Goal: Information Seeking & Learning: Check status

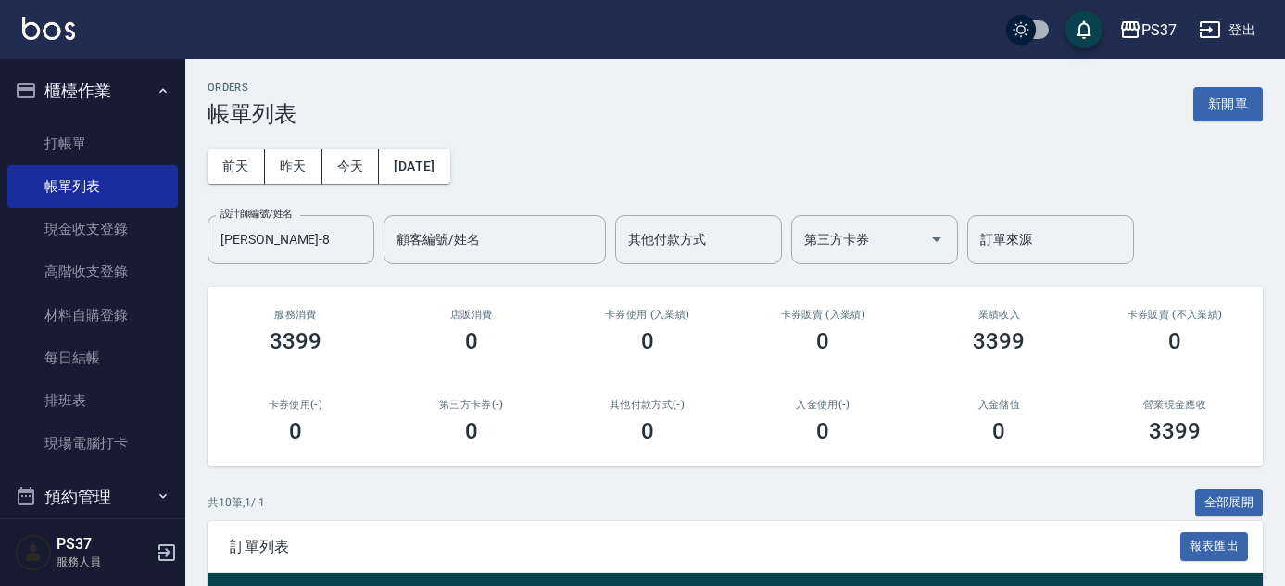
scroll to position [386, 0]
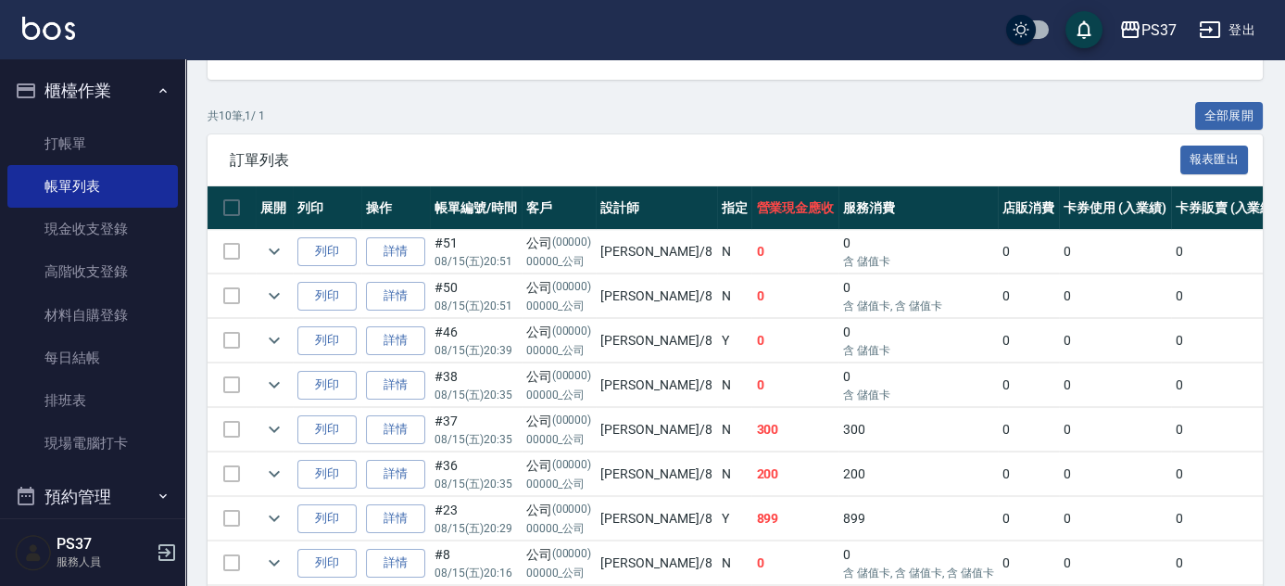
click at [806, 143] on div "訂單列表 報表匯出" at bounding box center [735, 159] width 1055 height 51
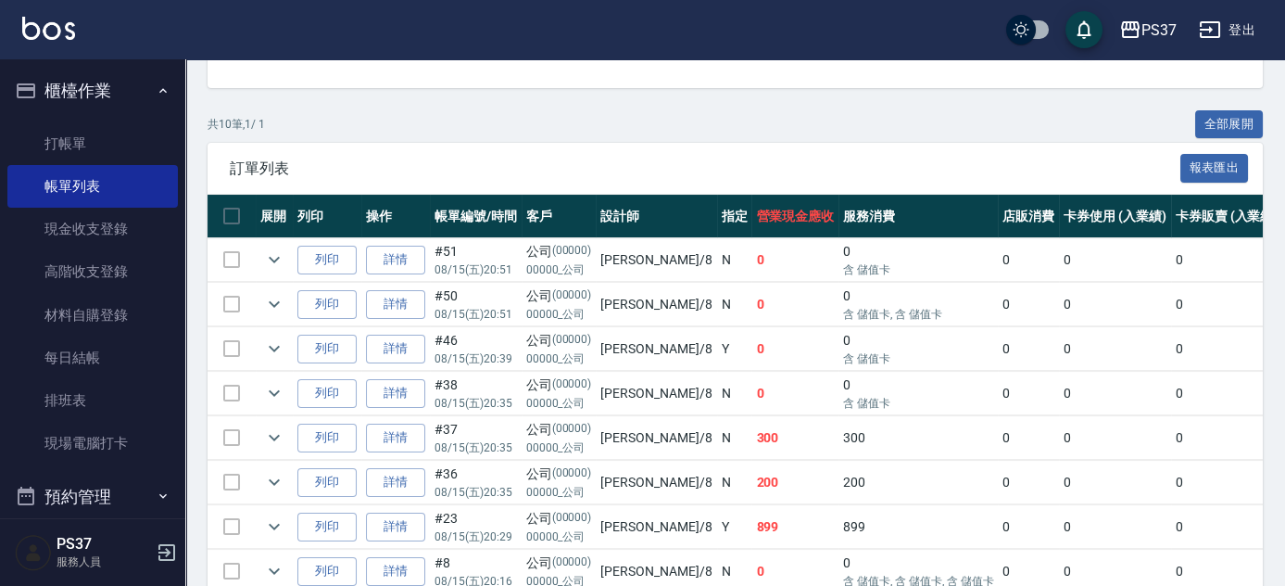
scroll to position [0, 0]
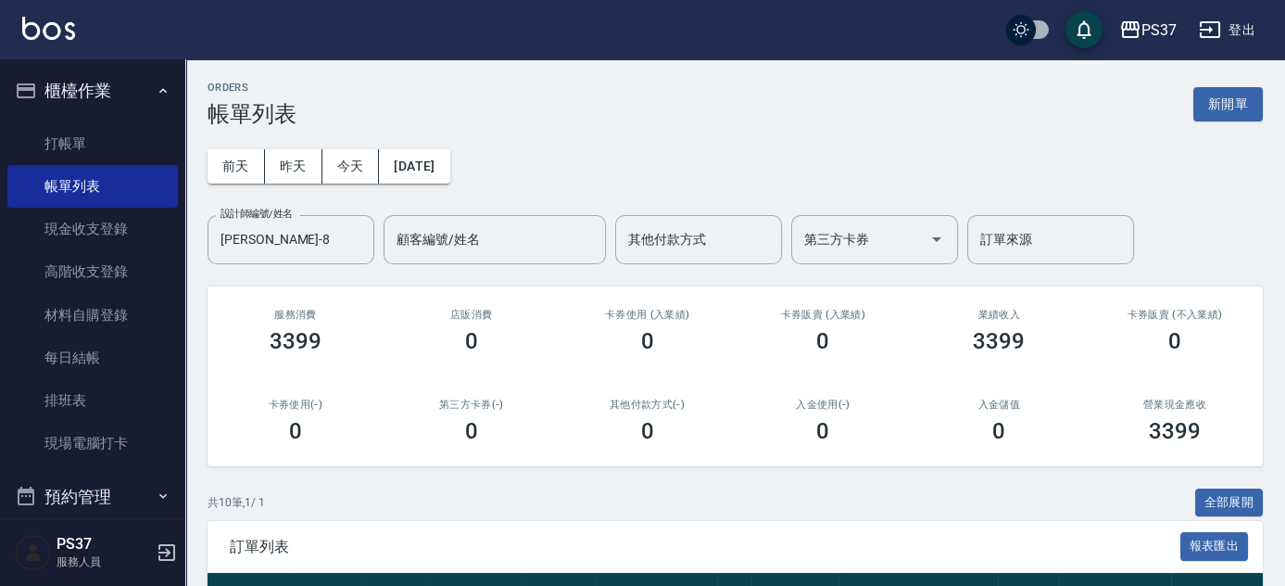
click at [307, 284] on div "ORDERS 帳單列表 新開單 [DATE] [DATE] [DATE] [DATE] 設計師編號/姓名 [PERSON_NAME]-8 設計師編號/姓名 顧…" at bounding box center [735, 596] width 1100 height 1074
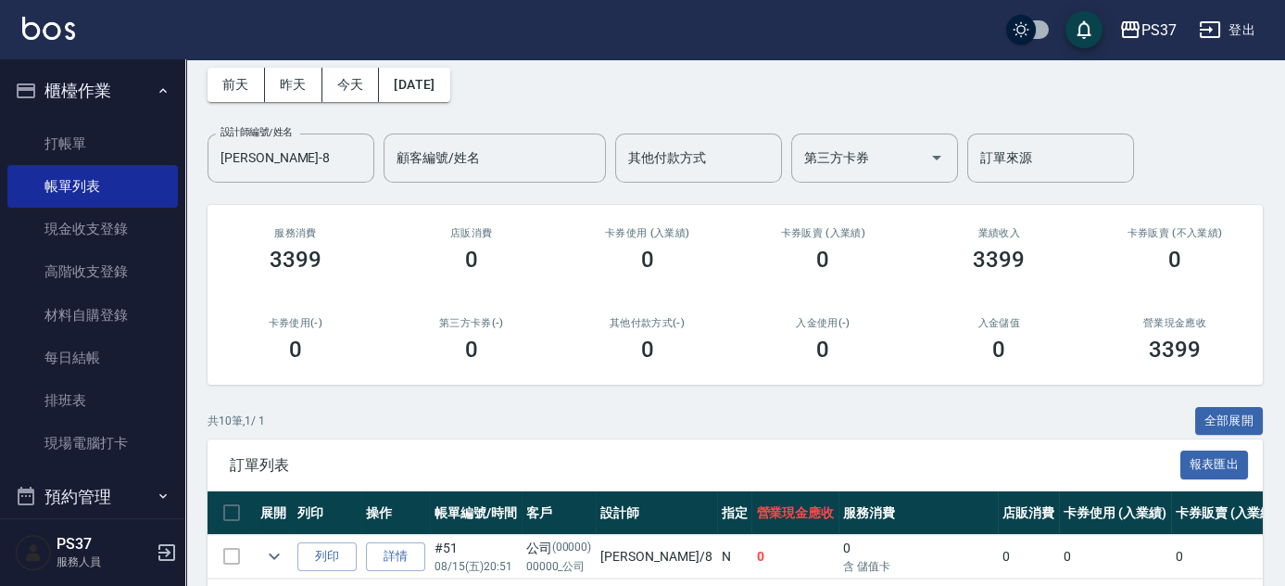
scroll to position [421, 0]
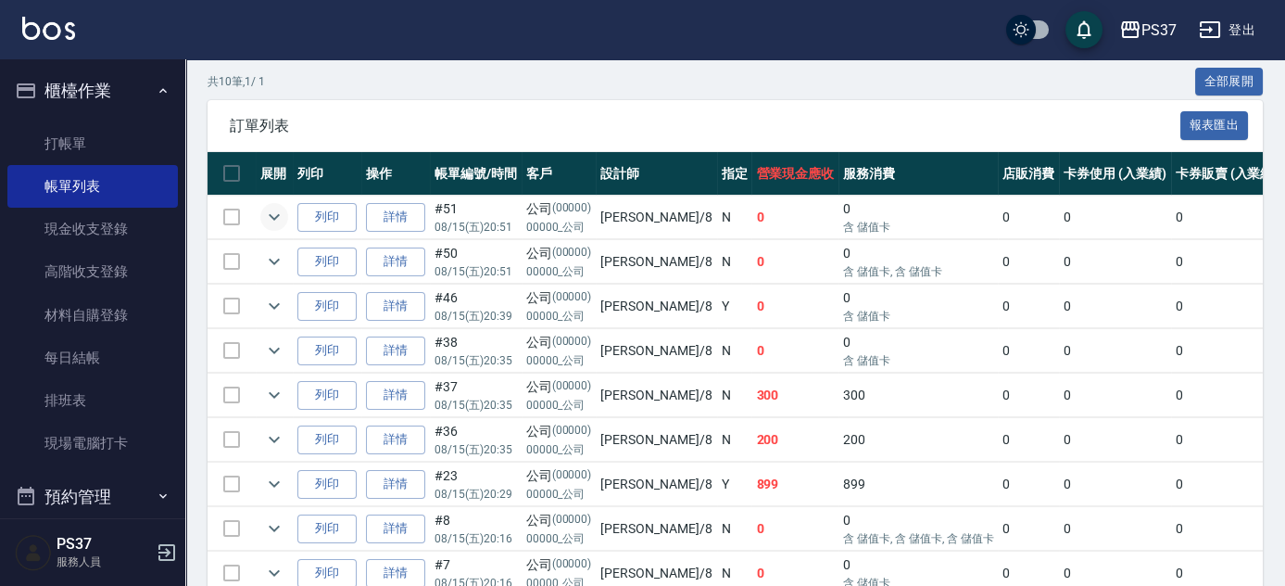
click at [271, 211] on icon "expand row" at bounding box center [274, 217] width 22 height 22
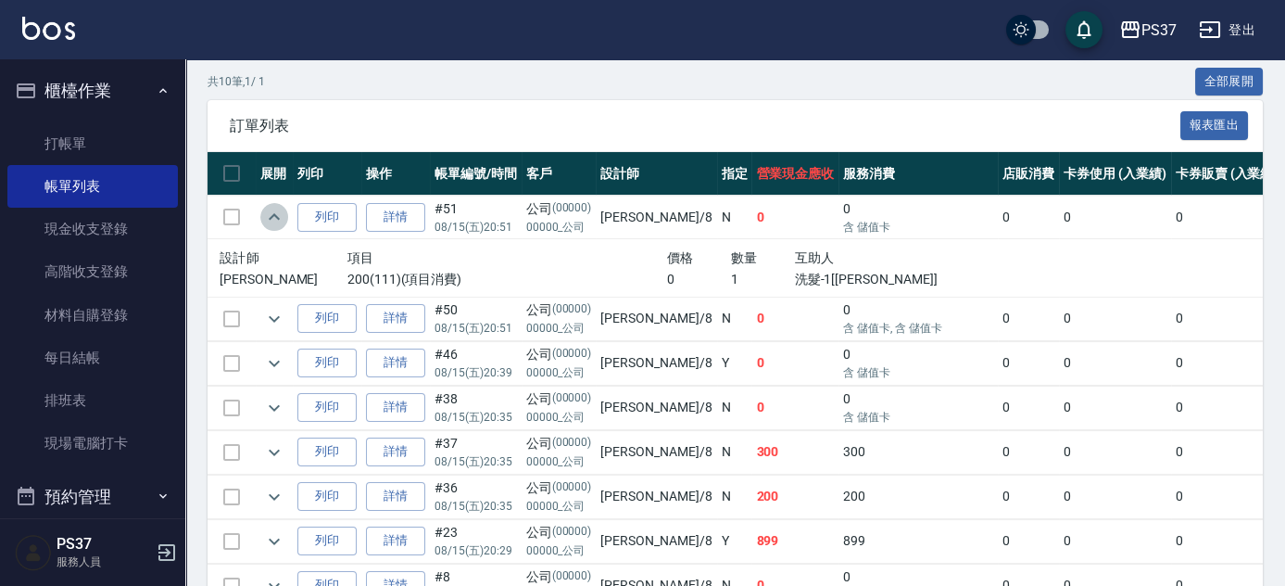
click at [271, 211] on icon "expand row" at bounding box center [274, 217] width 22 height 22
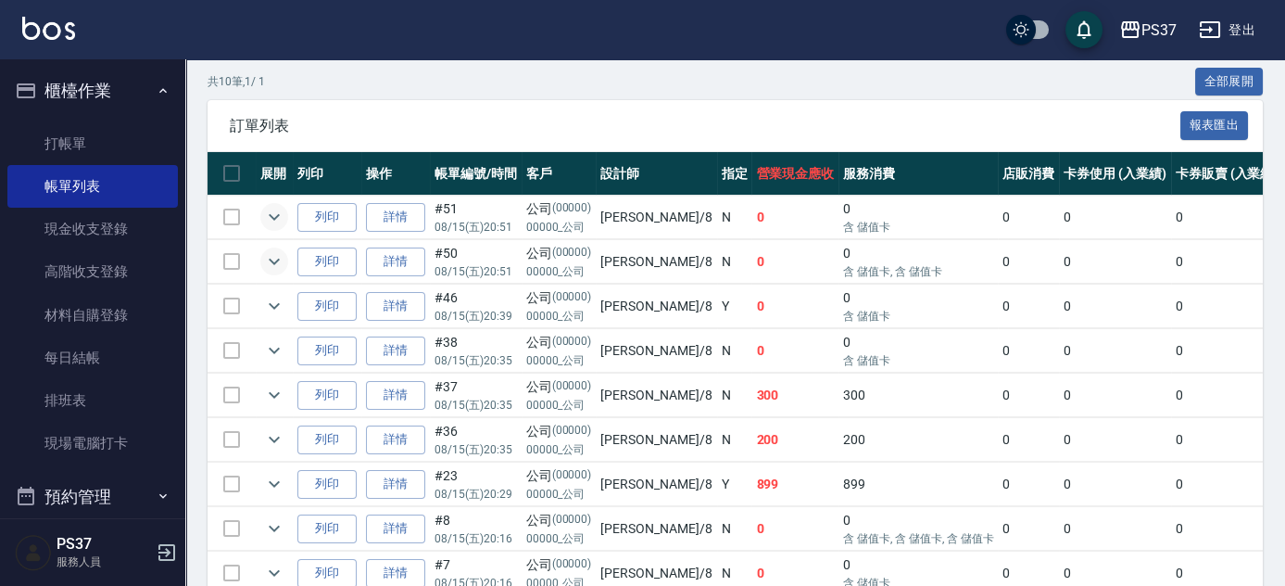
click at [268, 250] on icon "expand row" at bounding box center [274, 261] width 22 height 22
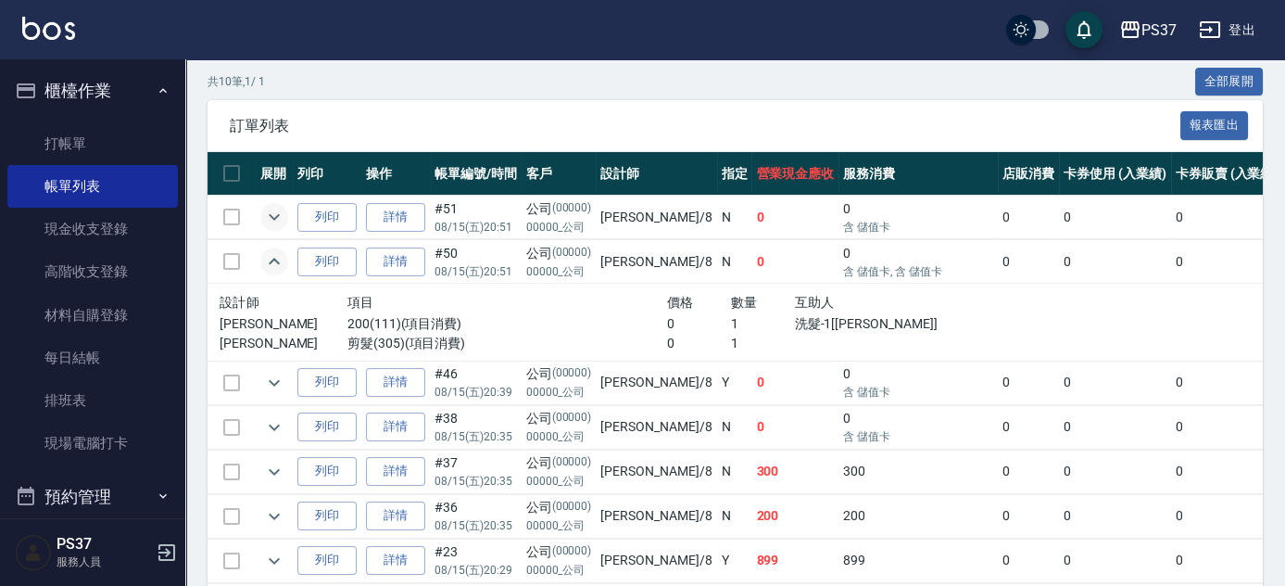
click at [268, 250] on icon "expand row" at bounding box center [274, 261] width 22 height 22
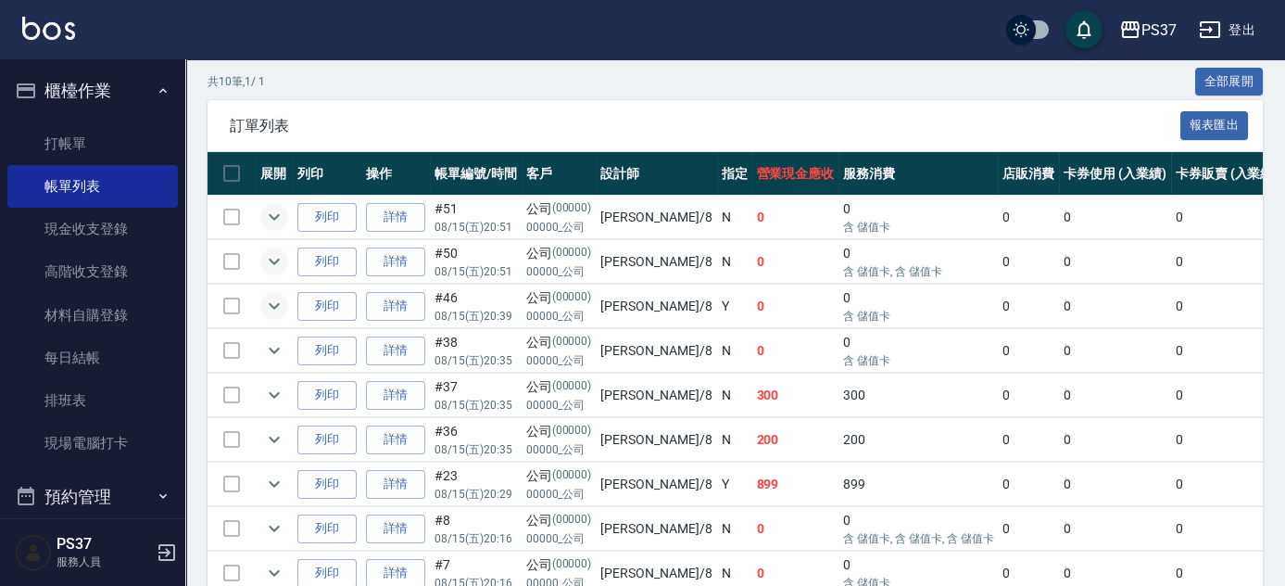
click at [274, 295] on icon "expand row" at bounding box center [274, 306] width 22 height 22
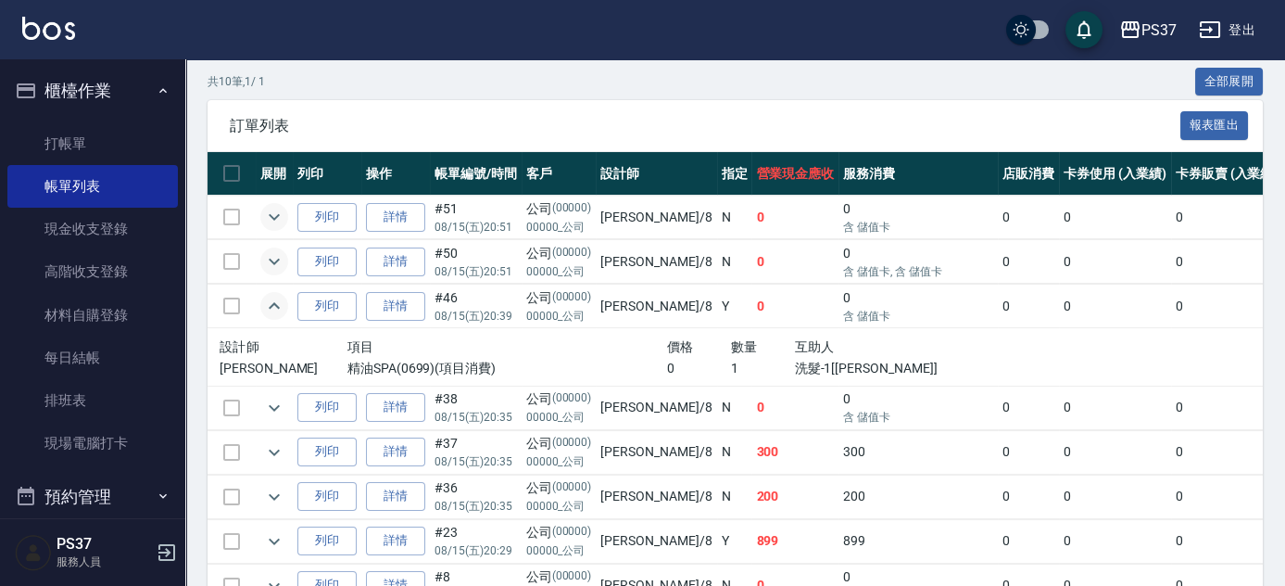
click at [274, 295] on icon "expand row" at bounding box center [274, 306] width 22 height 22
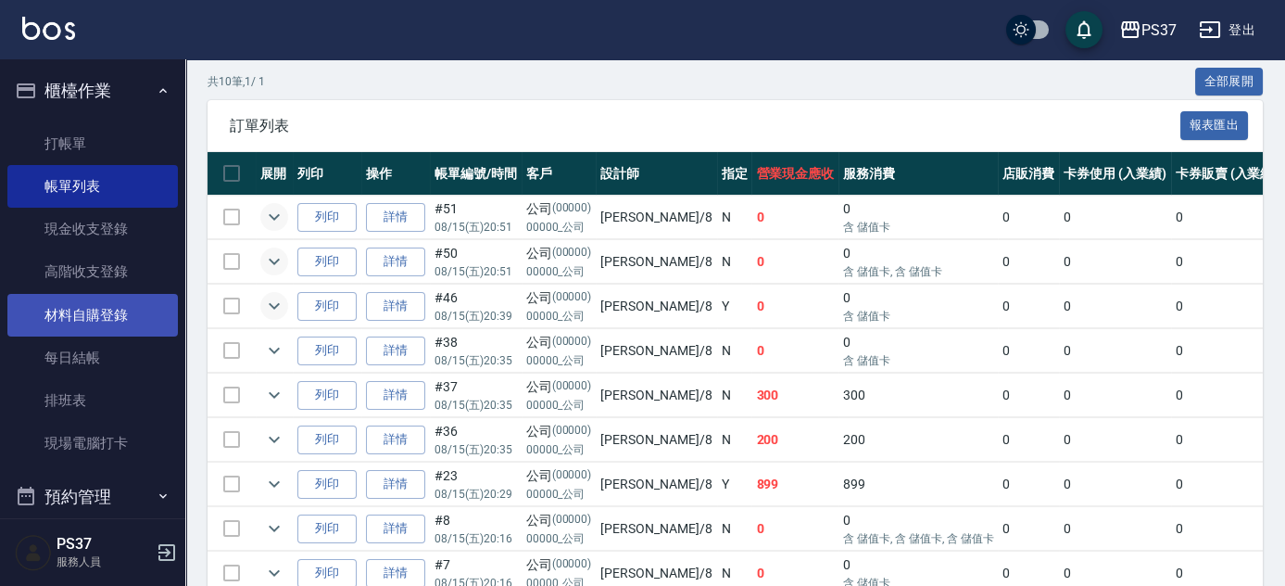
scroll to position [336, 0]
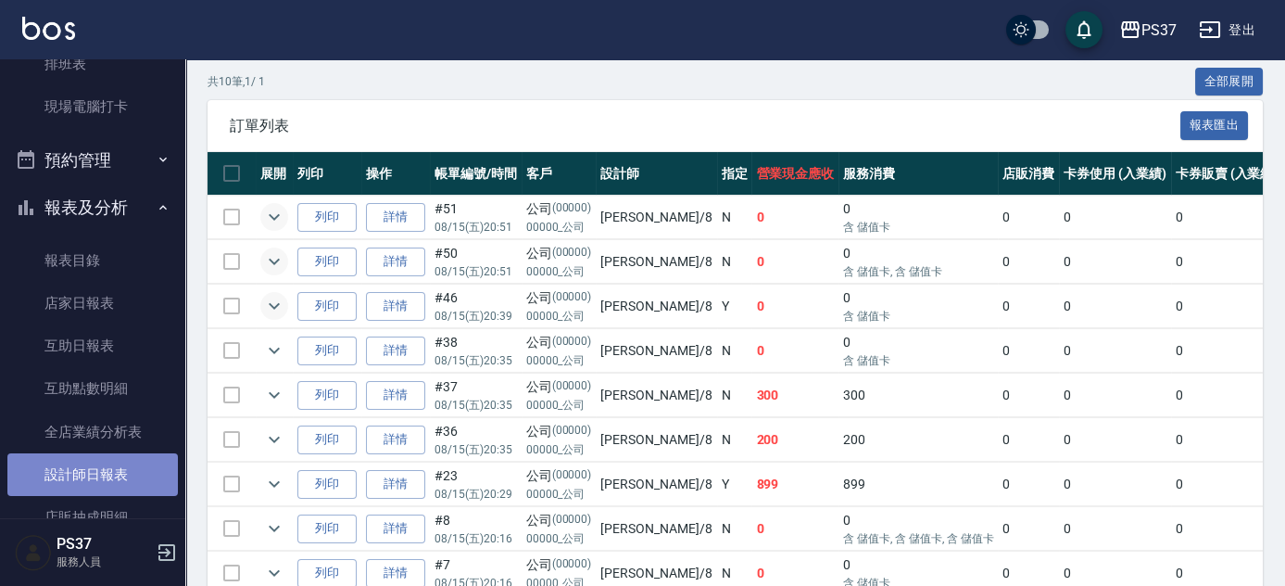
click at [120, 463] on link "設計師日報表" at bounding box center [92, 474] width 170 height 43
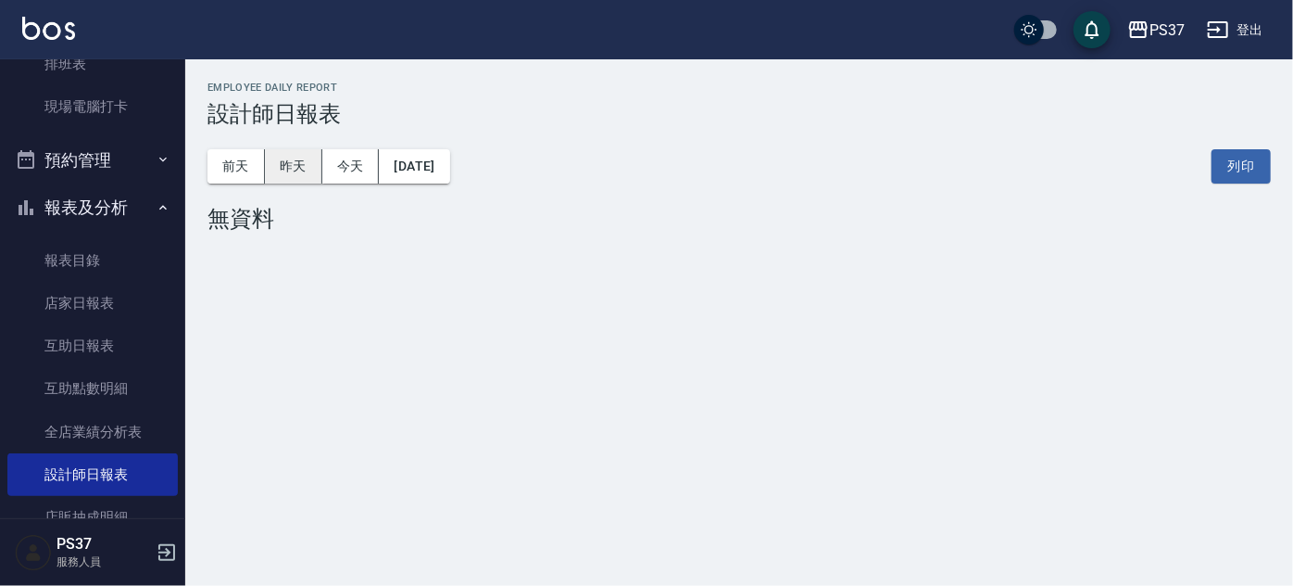
click at [306, 170] on button "昨天" at bounding box center [293, 166] width 57 height 34
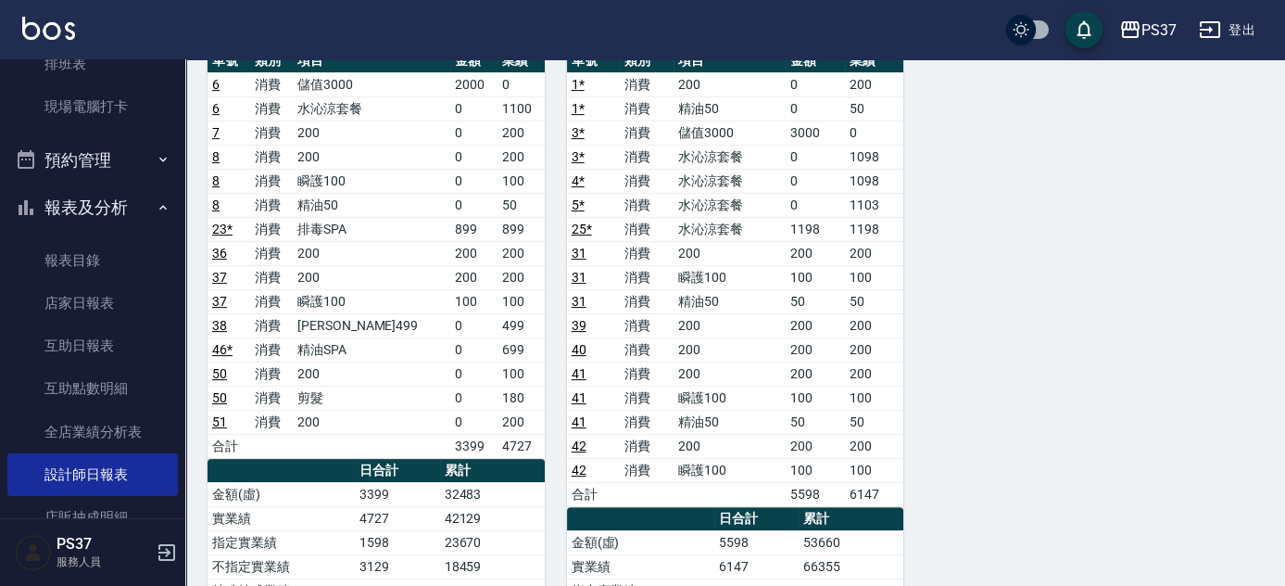
scroll to position [1179, 0]
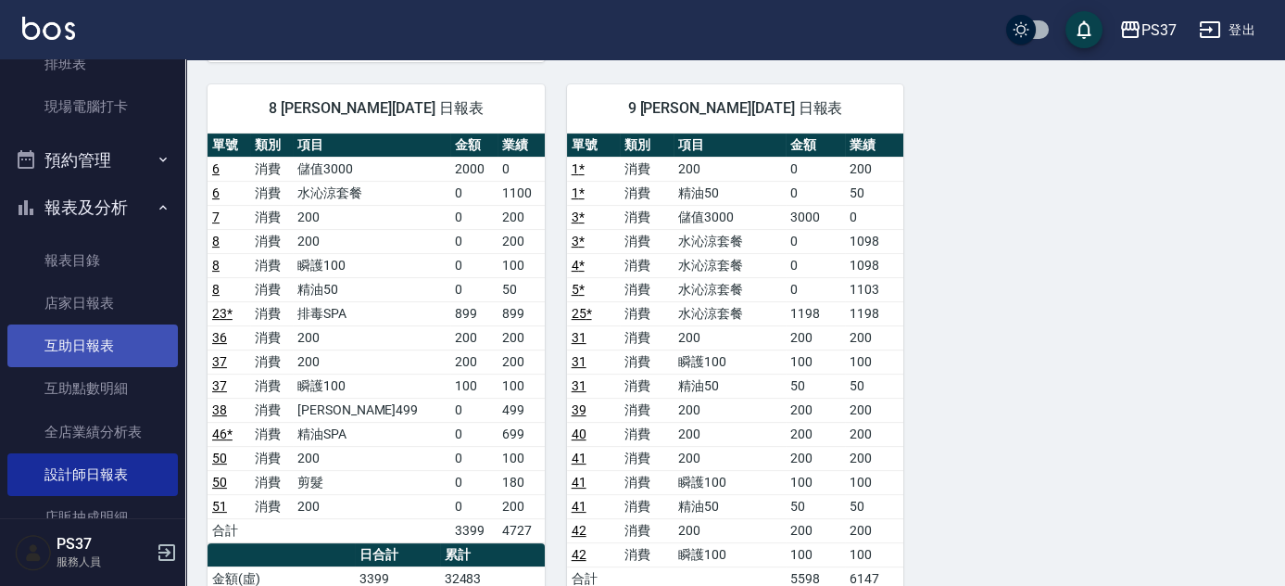
click at [86, 334] on link "互助日報表" at bounding box center [92, 345] width 170 height 43
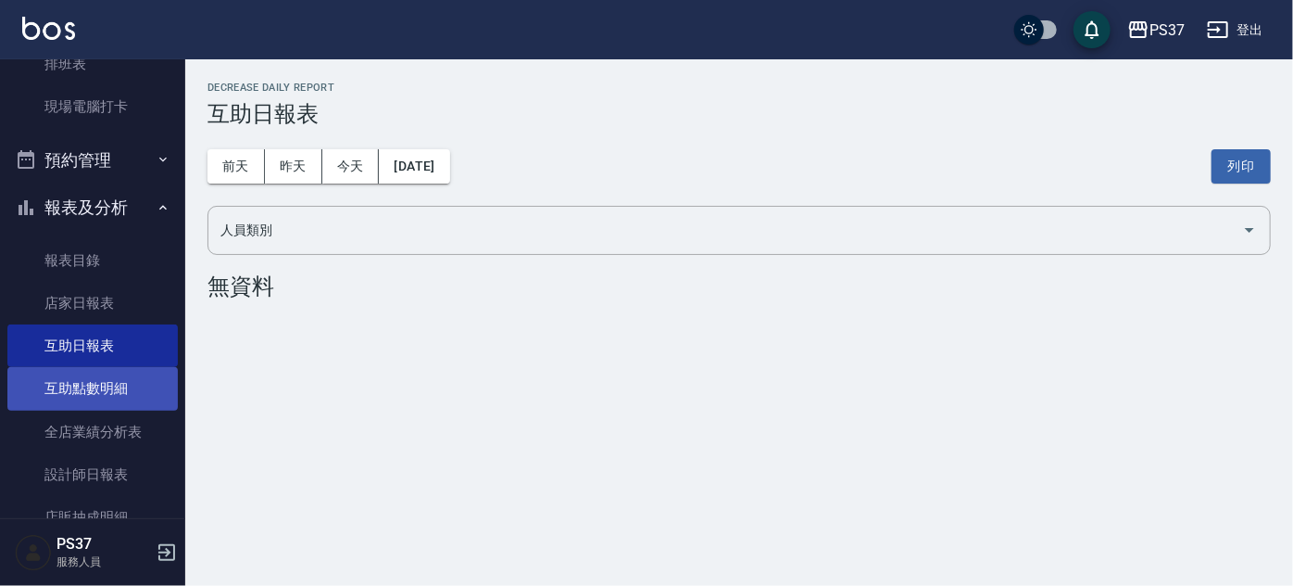
click at [79, 404] on link "互助點數明細" at bounding box center [92, 388] width 170 height 43
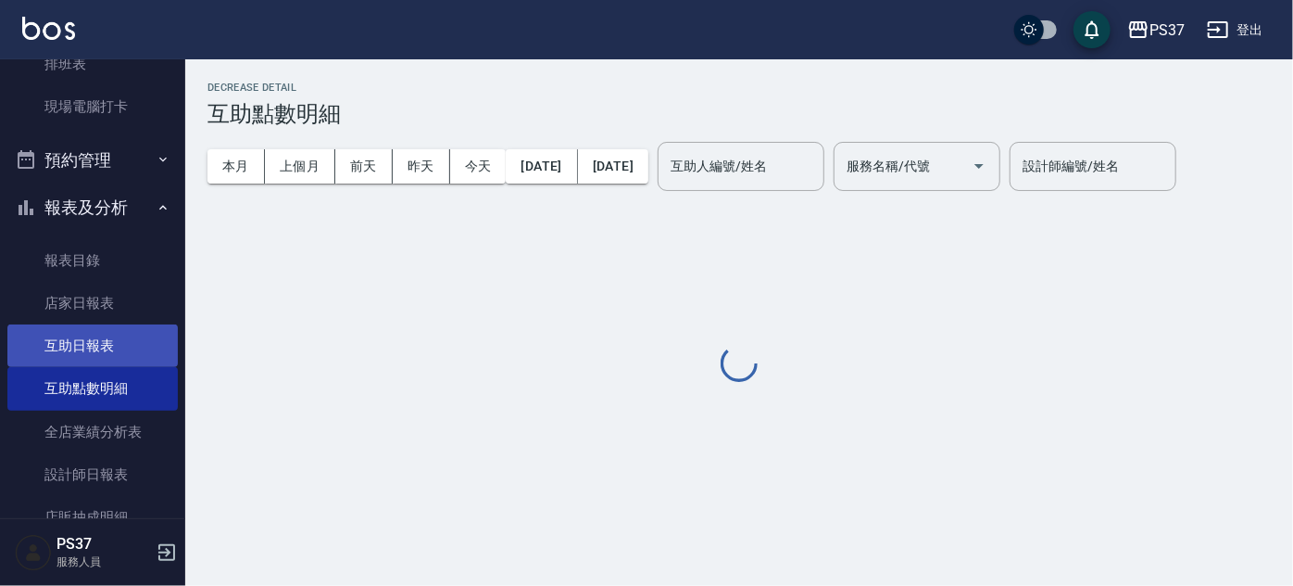
click at [89, 346] on link "互助日報表" at bounding box center [92, 345] width 170 height 43
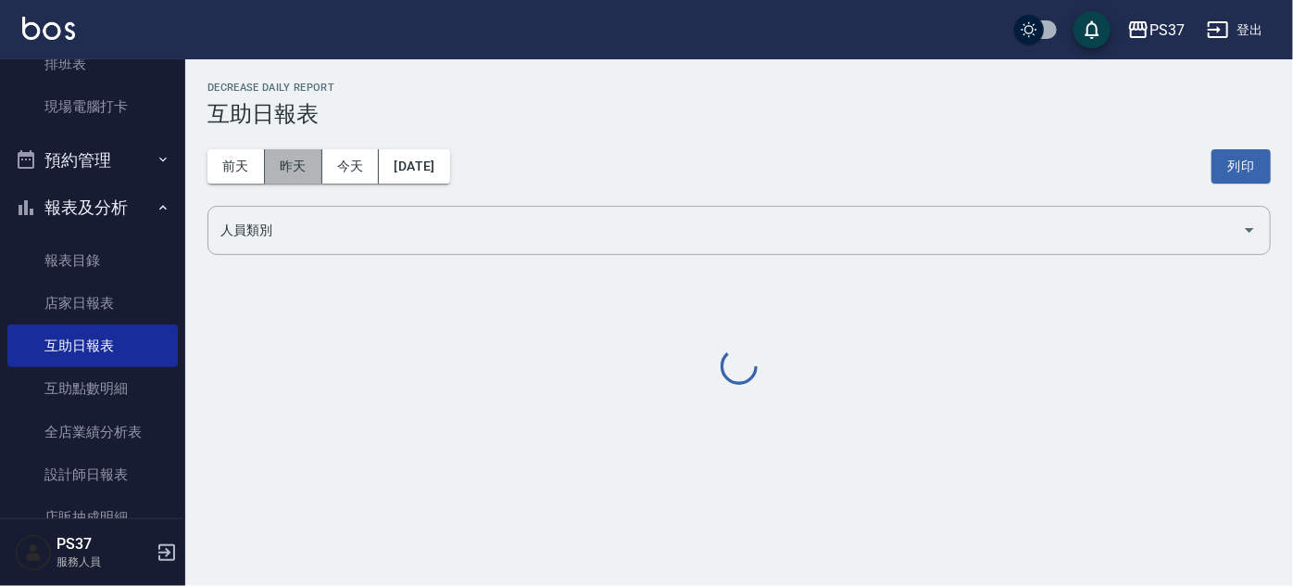
click at [286, 167] on button "昨天" at bounding box center [293, 166] width 57 height 34
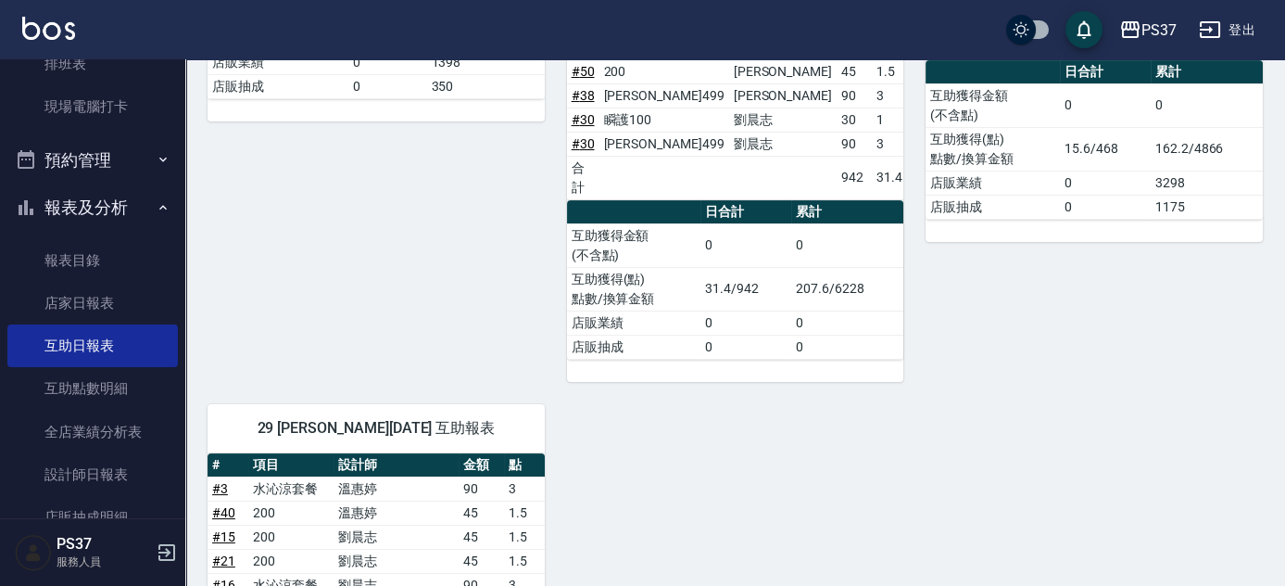
scroll to position [1010, 0]
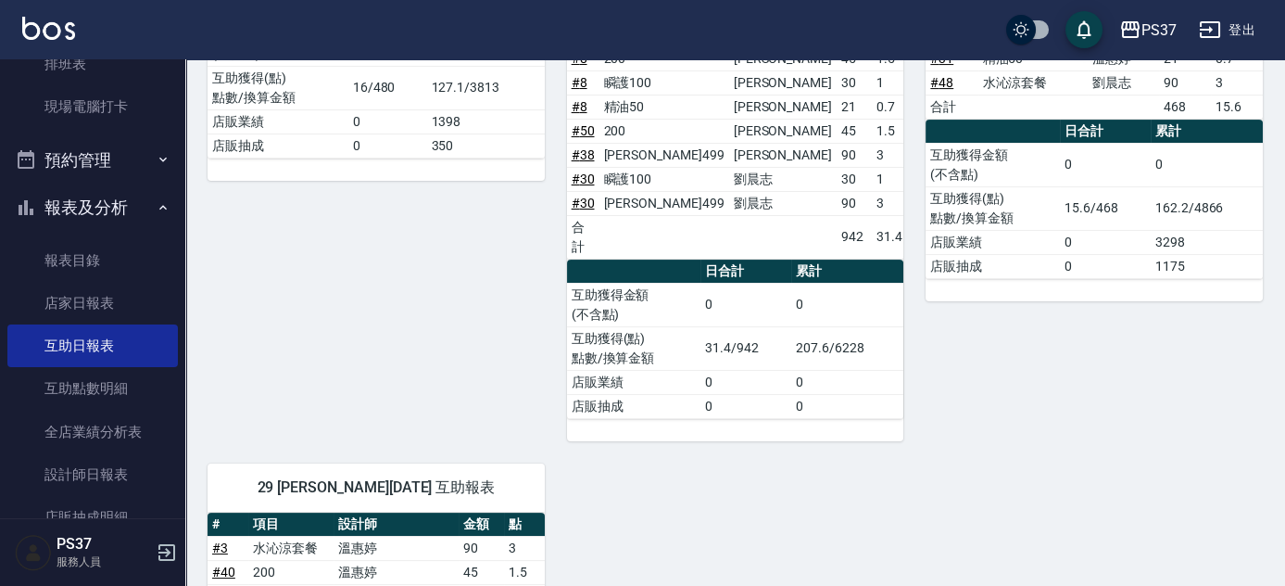
click at [369, 344] on div "7 [PERSON_NAME] [DATE] 互助報表 # 項目 設計師 金額 點 # 43 排毒SPA [PERSON_NAME] 135 4.5 # 24…" at bounding box center [364, 88] width 359 height 706
click at [349, 337] on div "7 [PERSON_NAME] [DATE] 互助報表 # 項目 設計師 金額 點 # 43 排毒SPA [PERSON_NAME] 135 4.5 # 24…" at bounding box center [364, 88] width 359 height 706
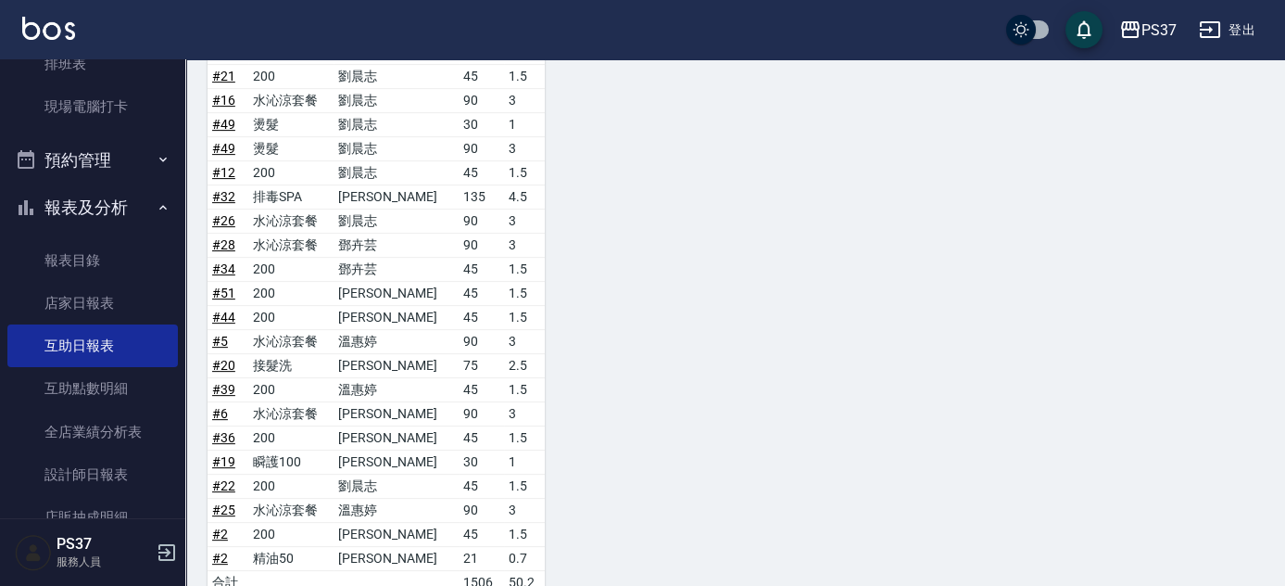
scroll to position [1684, 0]
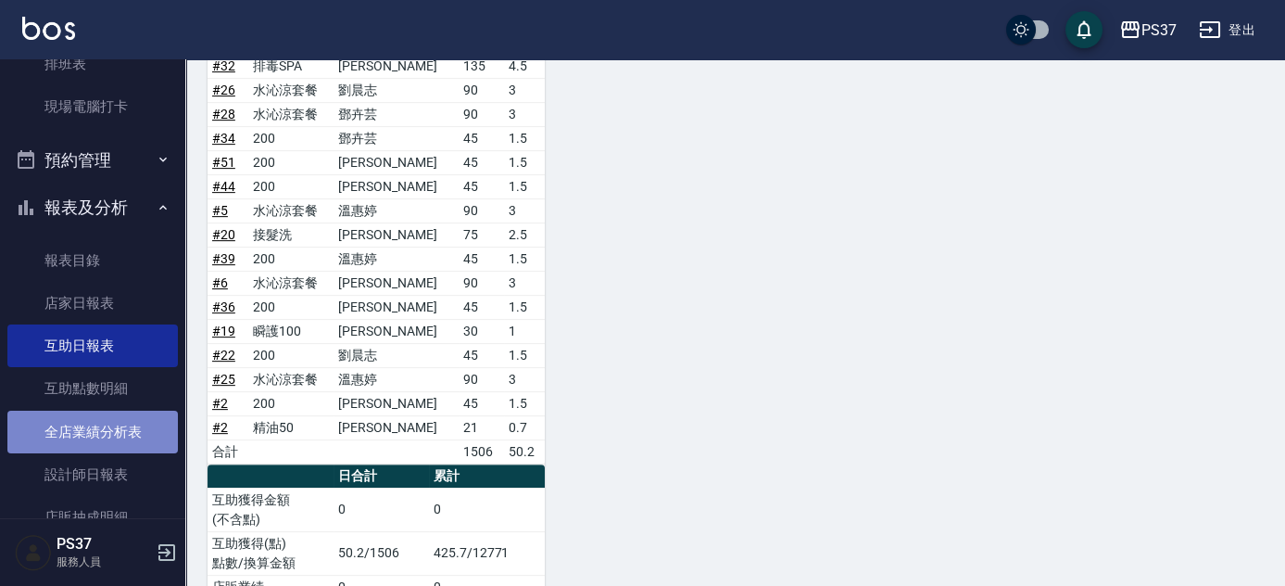
click at [104, 430] on link "全店業績分析表" at bounding box center [92, 431] width 170 height 43
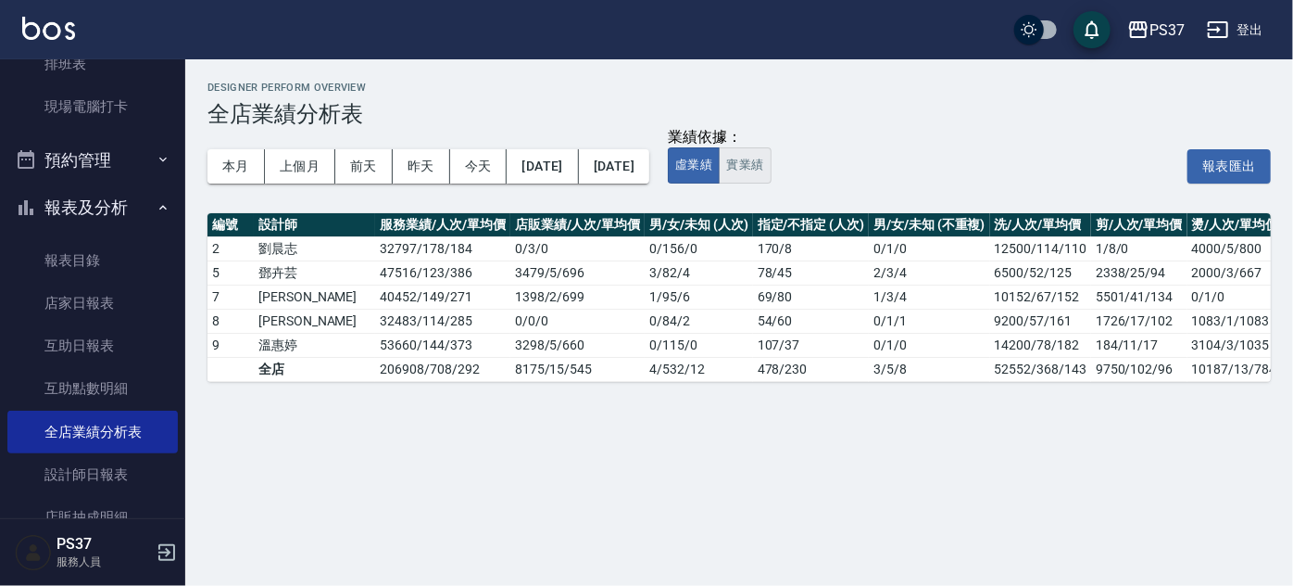
click at [771, 180] on button "實業績" at bounding box center [745, 165] width 52 height 36
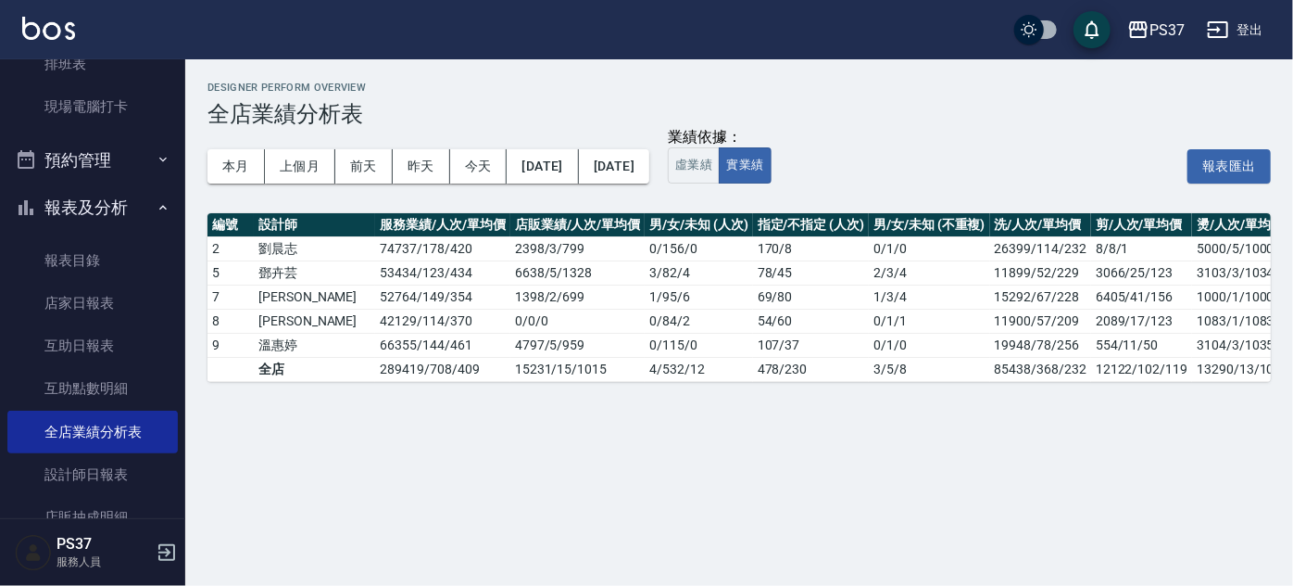
click at [616, 192] on div "本月 上個月 [DATE] [DATE] [DATE] [DATE] [DATE]" at bounding box center [429, 166] width 442 height 79
click at [113, 224] on button "報表及分析" at bounding box center [92, 207] width 170 height 48
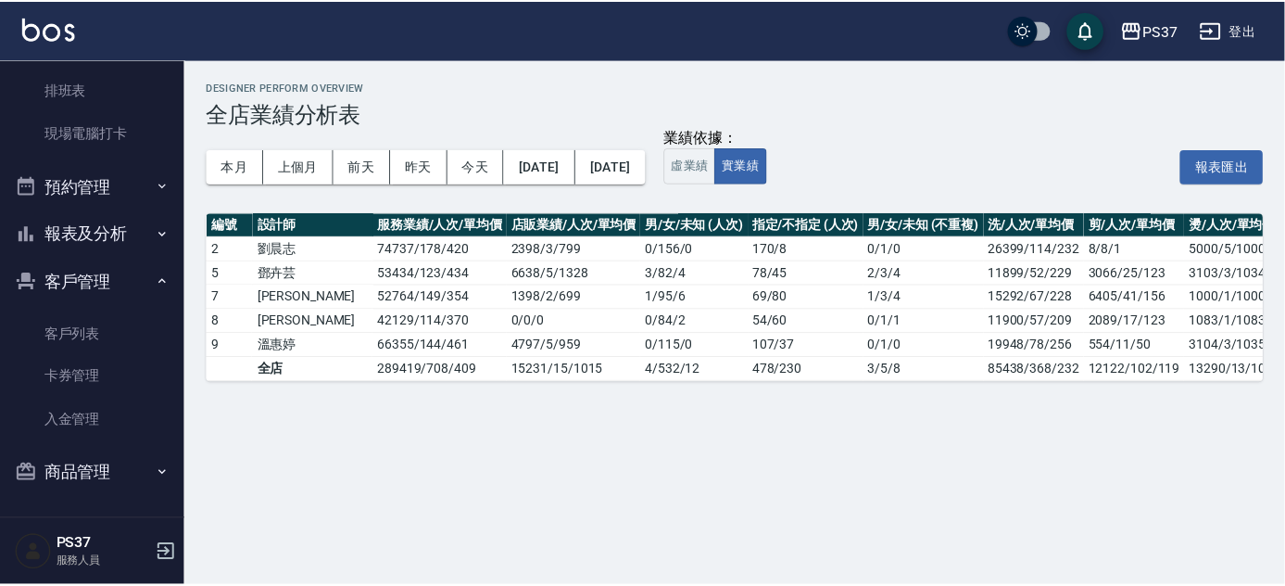
scroll to position [310, 0]
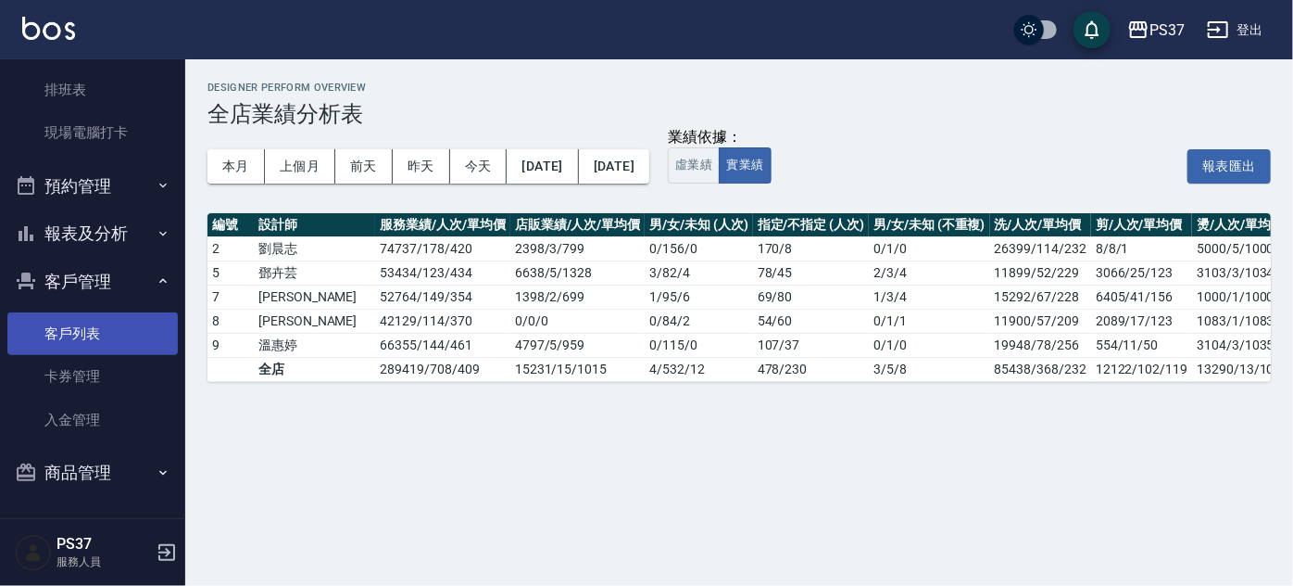
click at [103, 320] on link "客戶列表" at bounding box center [92, 333] width 170 height 43
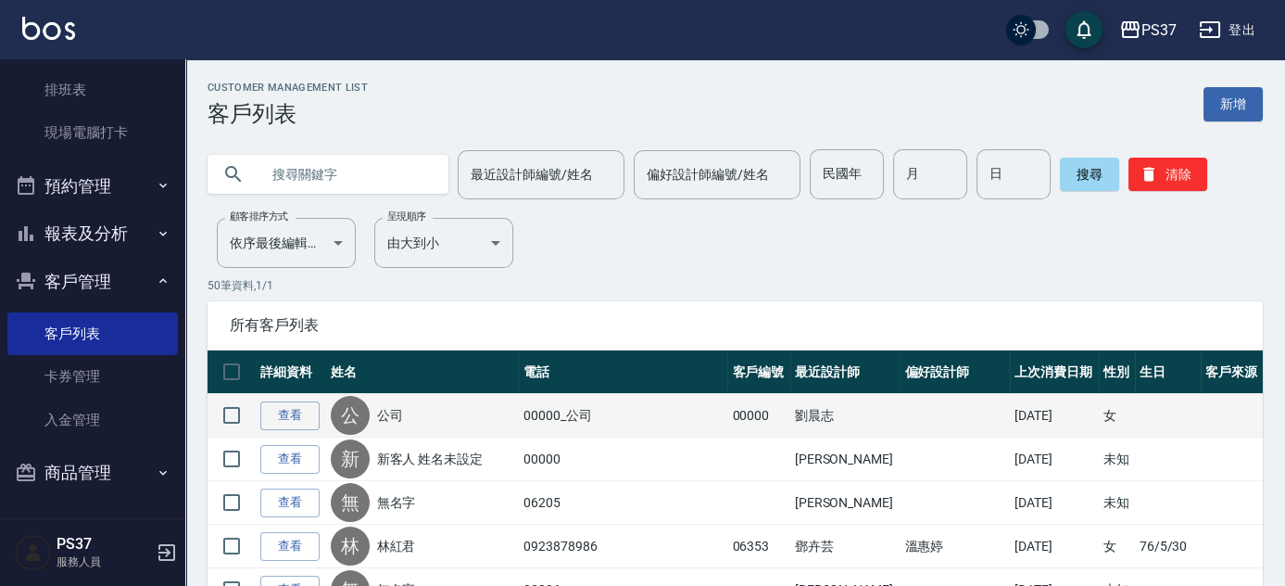
drag, startPoint x: 1039, startPoint y: 284, endPoint x: 534, endPoint y: 402, distance: 518.7
click at [1039, 284] on p "50 筆資料, 1 / 1" at bounding box center [735, 285] width 1055 height 17
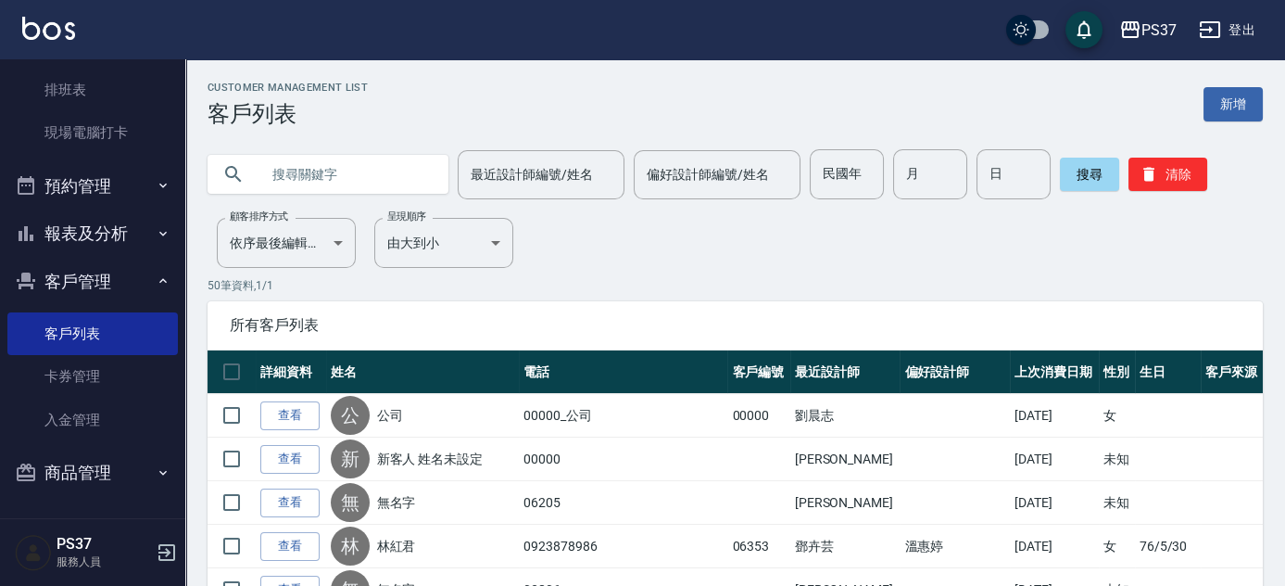
click at [64, 239] on button "報表及分析" at bounding box center [92, 233] width 170 height 48
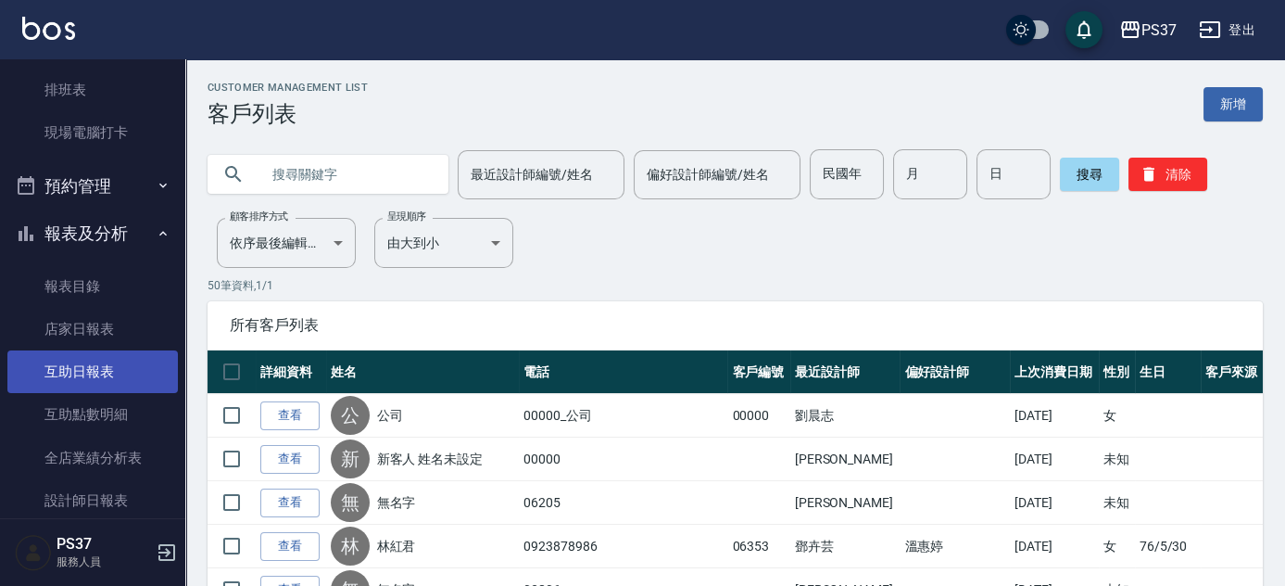
click at [85, 364] on link "互助日報表" at bounding box center [92, 371] width 170 height 43
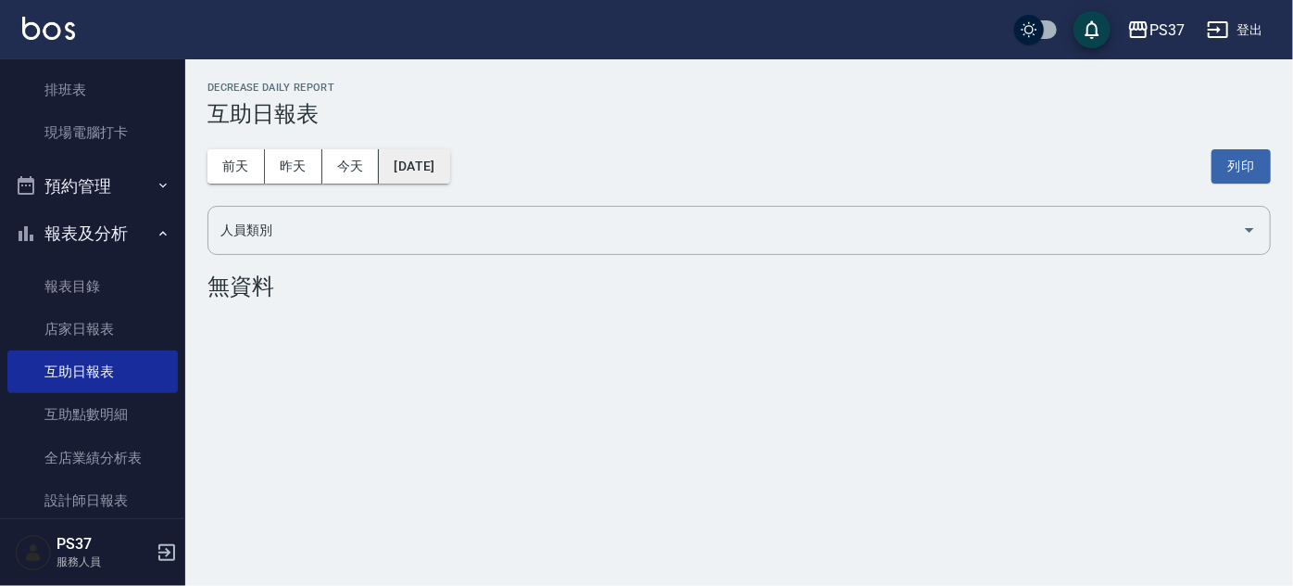
click at [426, 159] on button "[DATE]" at bounding box center [414, 166] width 70 height 34
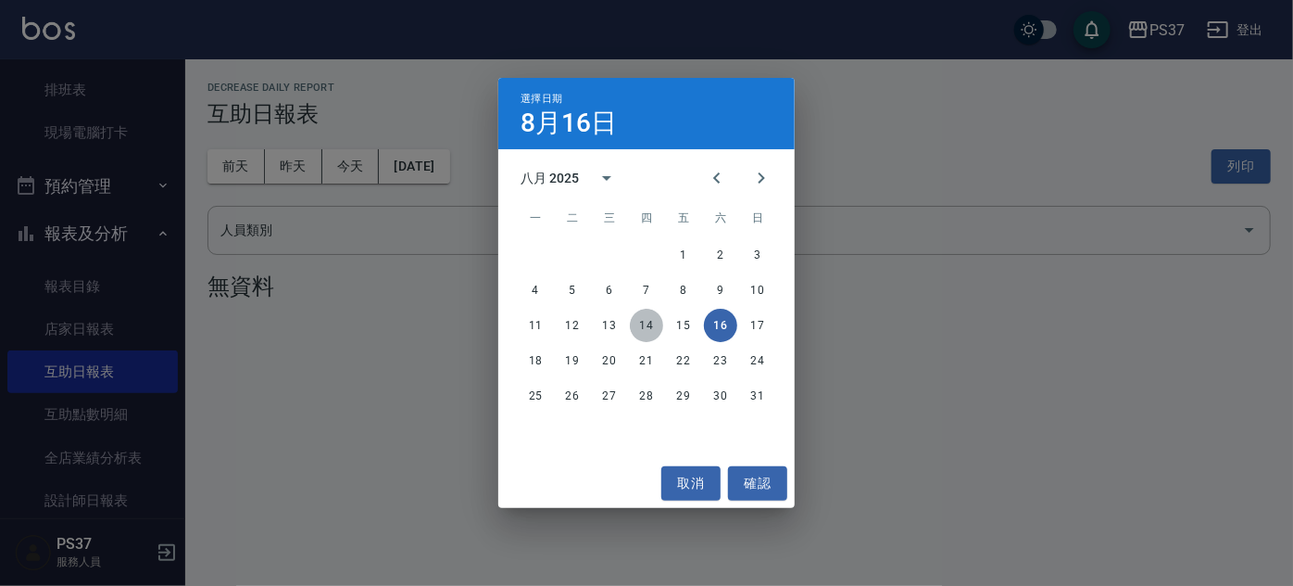
click at [637, 322] on button "14" at bounding box center [646, 325] width 33 height 33
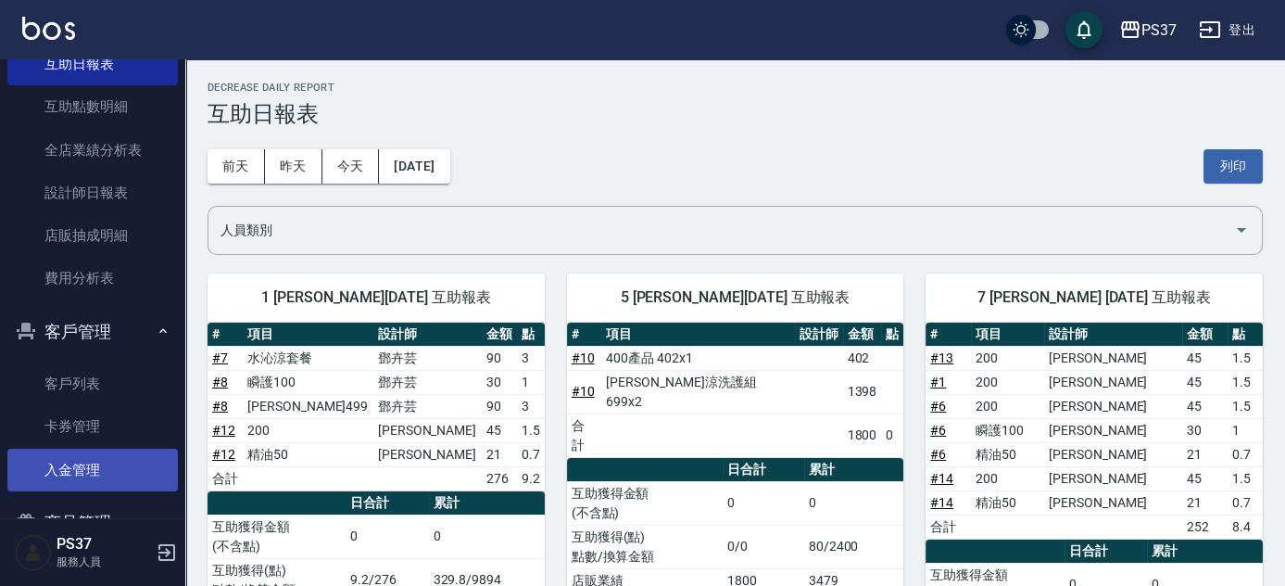
scroll to position [647, 0]
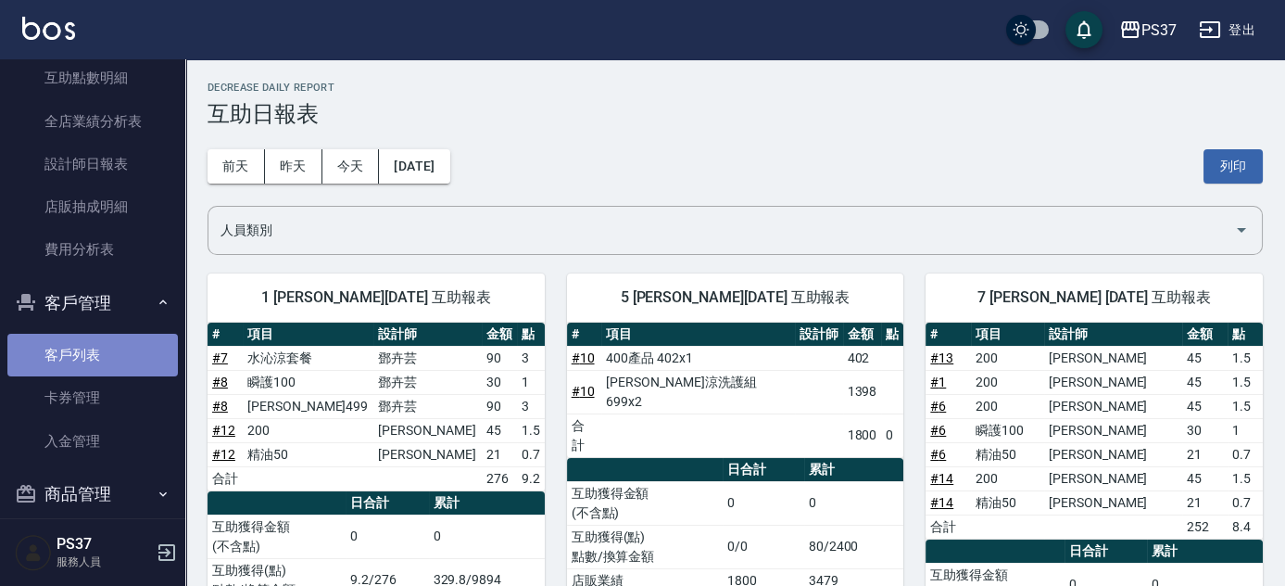
click at [107, 364] on link "客戶列表" at bounding box center [92, 355] width 170 height 43
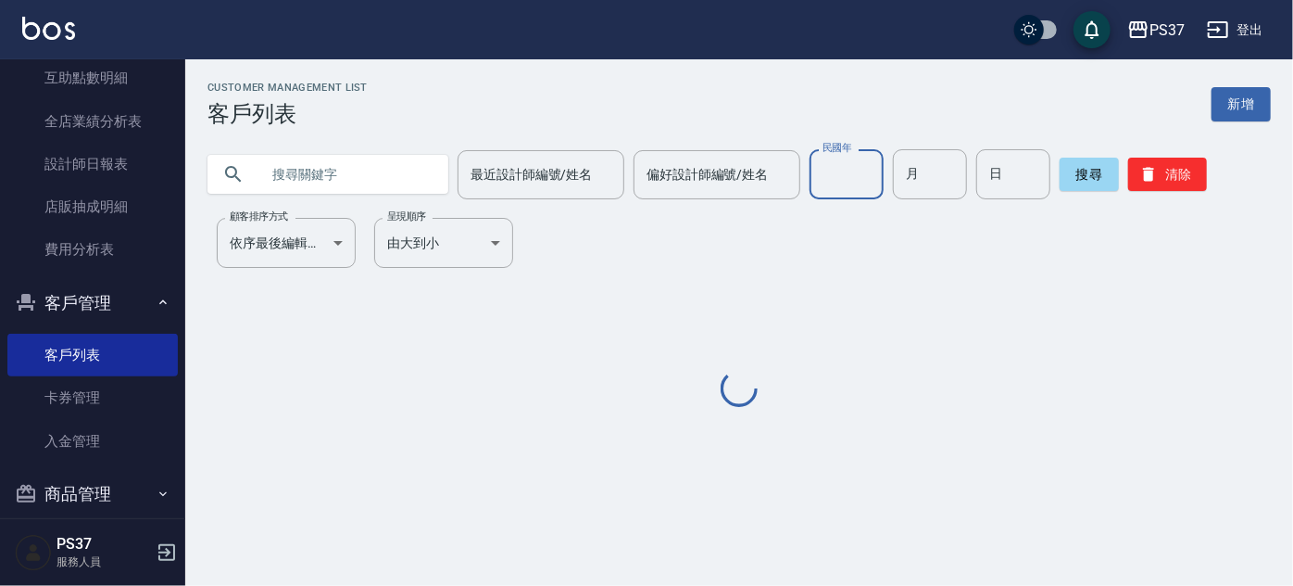
click at [852, 180] on input "民國年" at bounding box center [847, 174] width 74 height 50
type input "84"
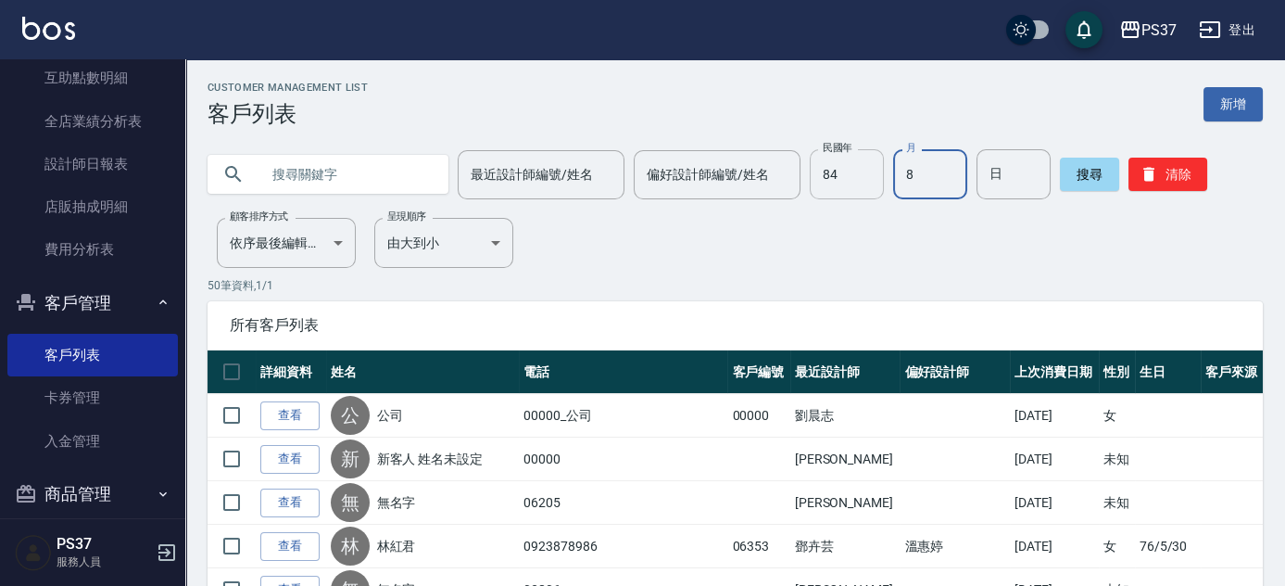
type input "8"
type input "18"
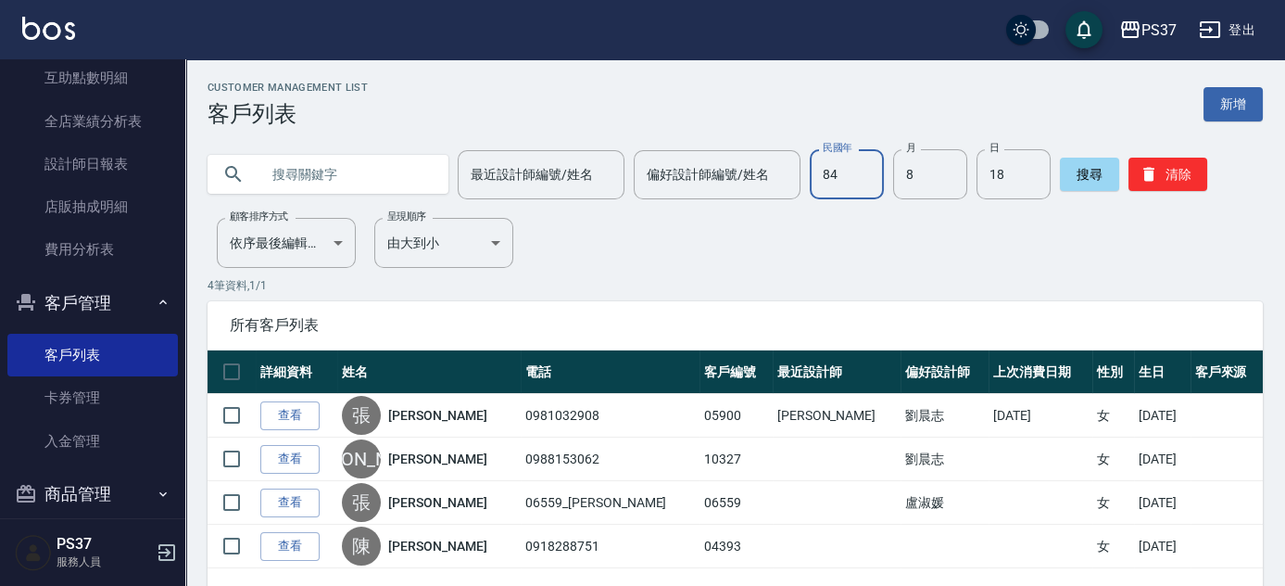
click at [852, 180] on input "84" at bounding box center [847, 174] width 74 height 50
